Goal: Task Accomplishment & Management: Manage account settings

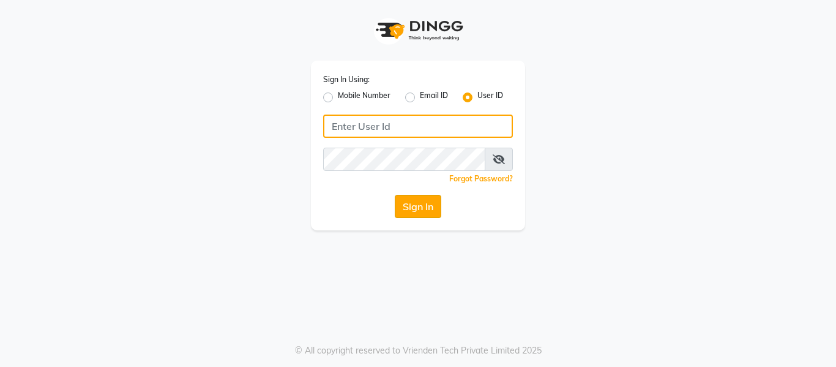
type input "soul"
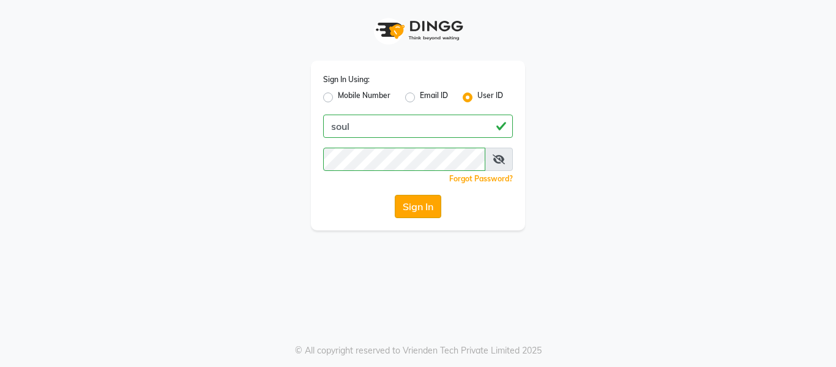
click at [414, 209] on button "Sign In" at bounding box center [418, 206] width 47 height 23
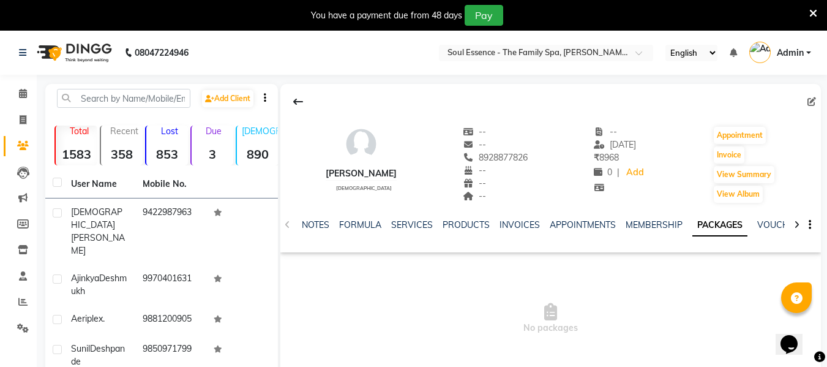
click at [811, 15] on icon at bounding box center [813, 13] width 8 height 11
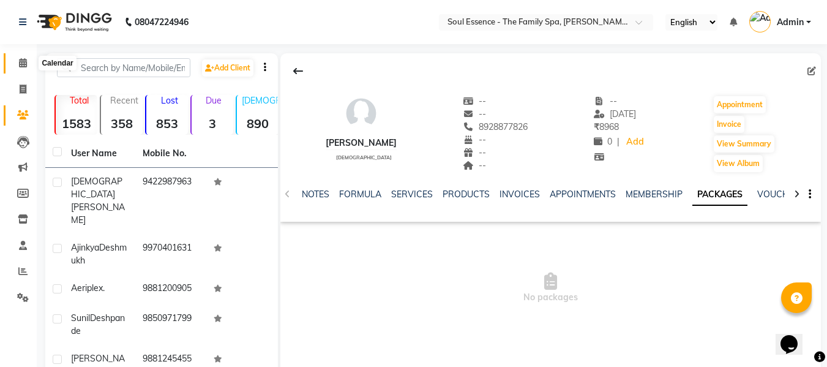
click at [24, 62] on icon at bounding box center [23, 62] width 8 height 9
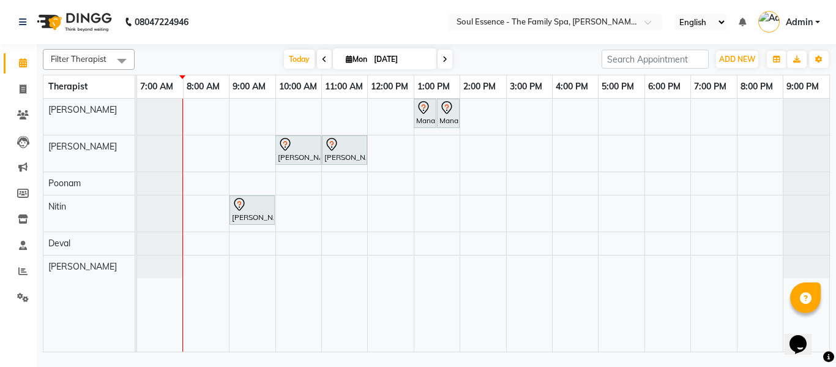
click at [442, 61] on icon at bounding box center [444, 59] width 5 height 7
click at [431, 61] on input "[DATE]" at bounding box center [400, 59] width 61 height 18
type input "02-09-2025"
select select "9"
select select "2025"
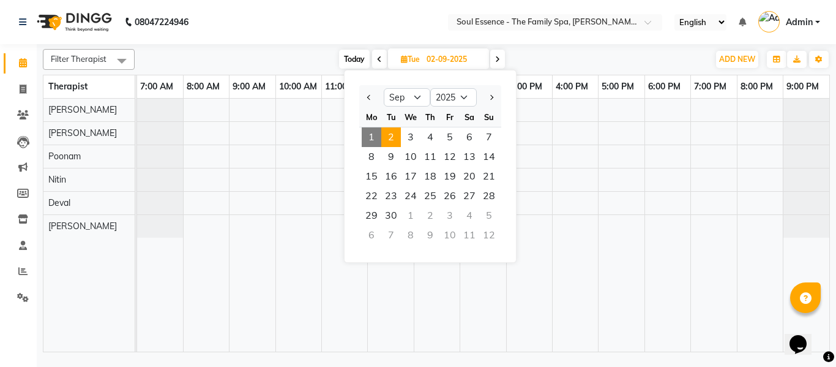
click at [354, 60] on span "Today" at bounding box center [354, 59] width 31 height 19
click at [398, 60] on span "Tue" at bounding box center [410, 58] width 25 height 9
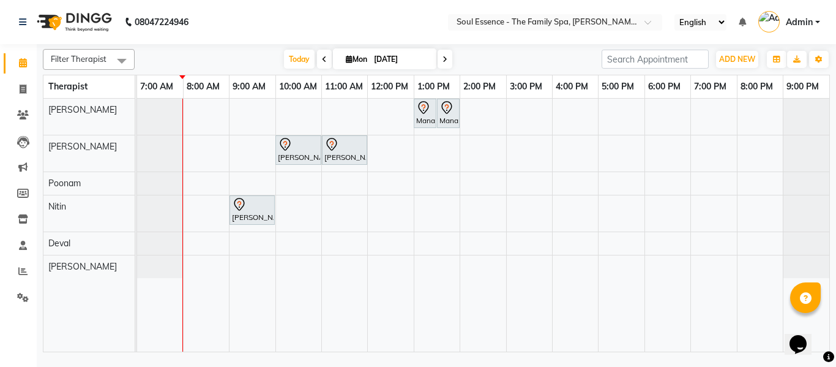
click at [441, 61] on span at bounding box center [444, 59] width 15 height 19
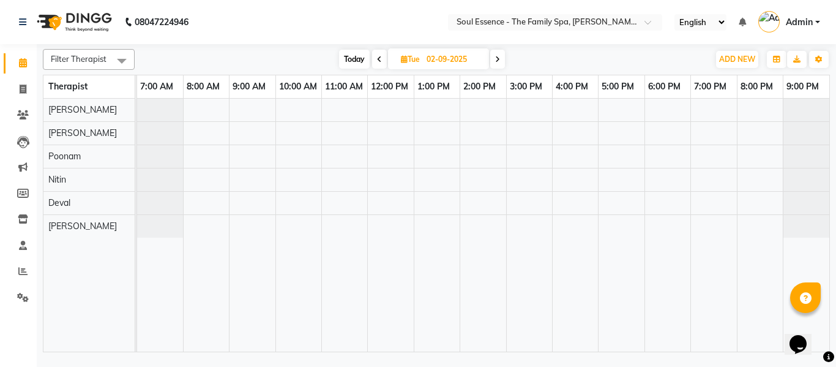
click at [348, 53] on span "Today" at bounding box center [354, 59] width 31 height 19
type input "[DATE]"
